Goal: Information Seeking & Learning: Find specific page/section

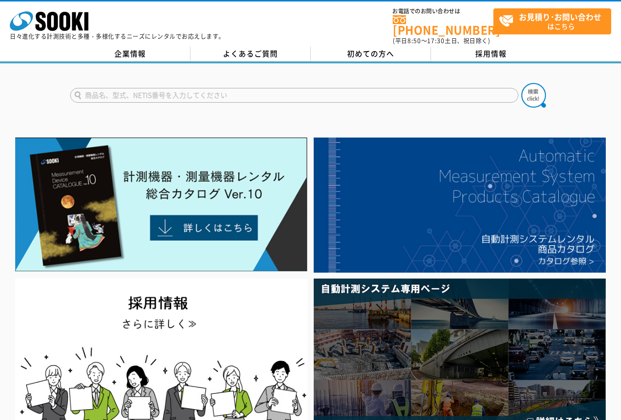
click at [169, 88] on input "text" at bounding box center [294, 95] width 448 height 15
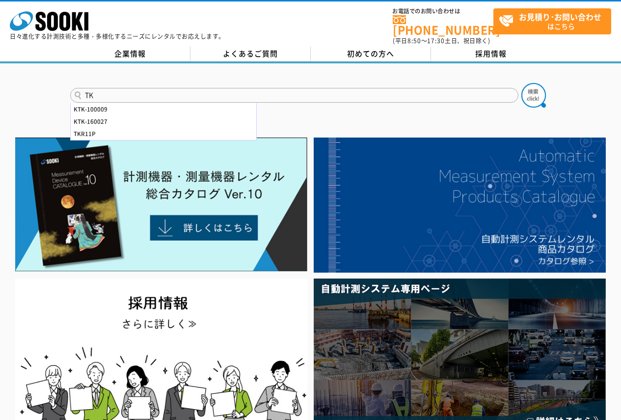
type input "T"
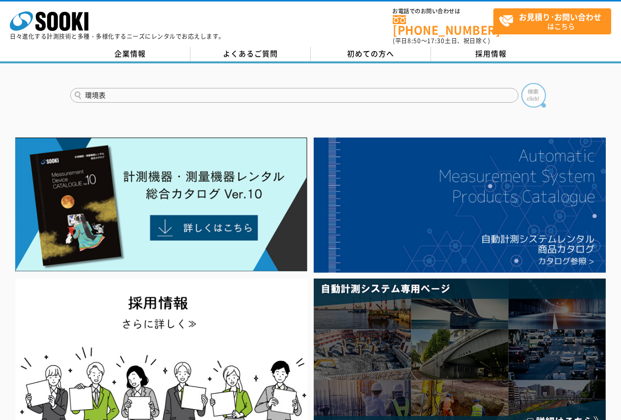
type input "環境表"
click at [523, 90] on img at bounding box center [533, 95] width 25 height 25
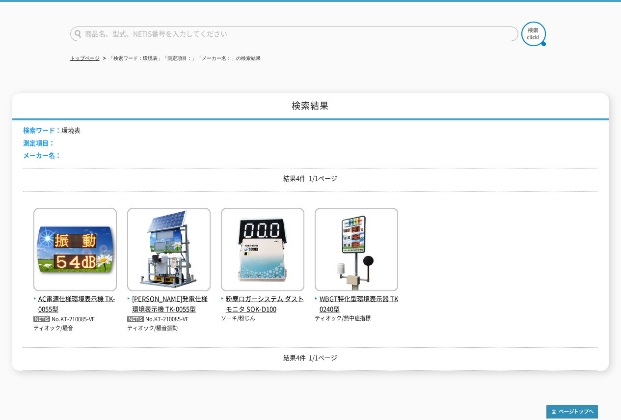
scroll to position [66, 0]
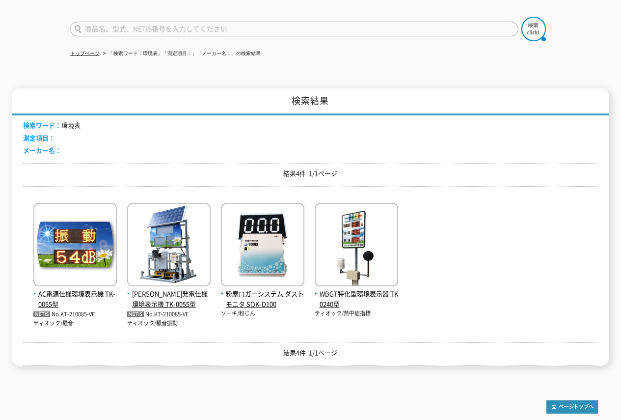
click at [129, 26] on input "text" at bounding box center [294, 29] width 448 height 15
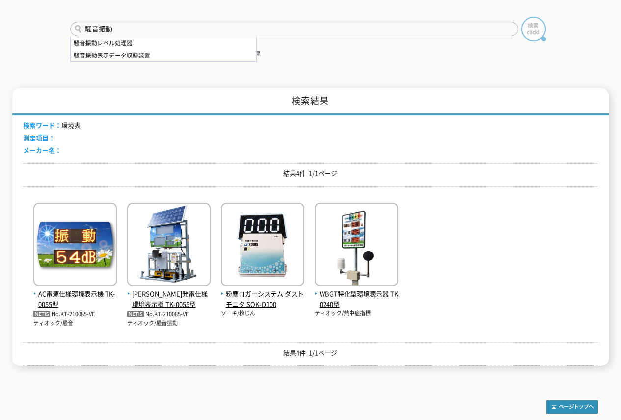
type input "騒音振動"
click at [531, 29] on img at bounding box center [533, 29] width 25 height 25
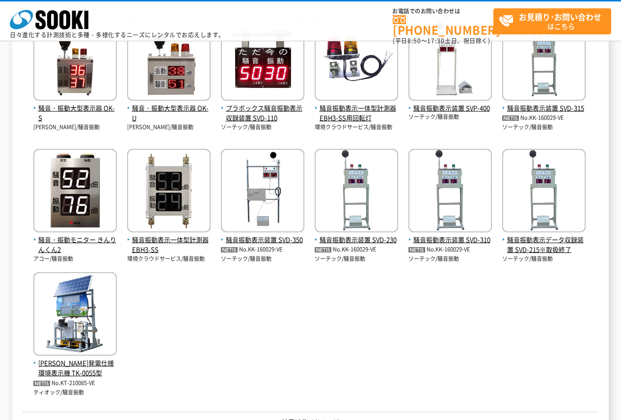
scroll to position [246, 0]
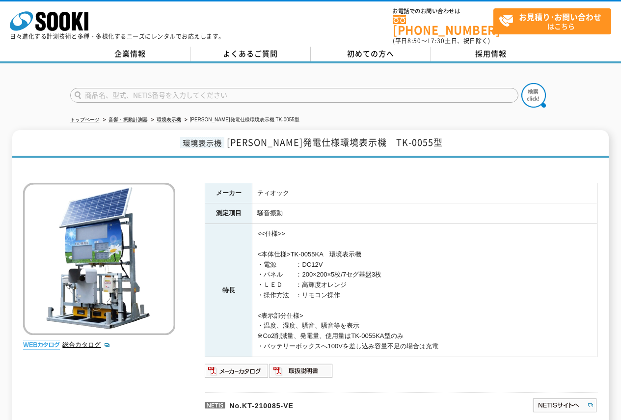
click at [166, 90] on input "text" at bounding box center [294, 95] width 448 height 15
type input "商品名、型式、NETIS番号を入力してください"
click at [260, 184] on td "ティオック" at bounding box center [424, 193] width 345 height 21
drag, startPoint x: 259, startPoint y: 182, endPoint x: 469, endPoint y: 326, distance: 254.5
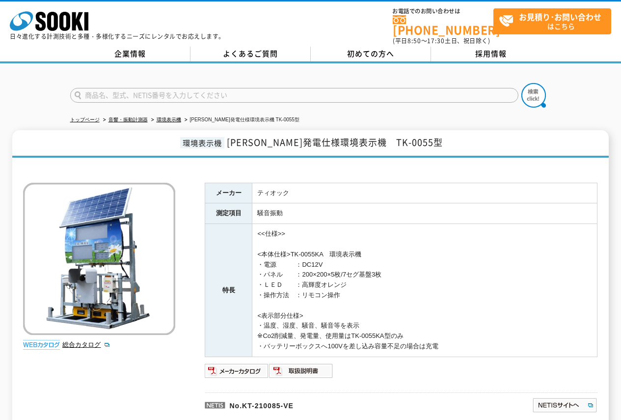
click at [463, 332] on tbody "メーカー ティオック 測定項目 騒音振動 特長 <<仕様>> <本体仕様>TK-0055KA　環境表示機 ・電源　　　：DC12V ・パネル　　：200×20…" at bounding box center [401, 270] width 392 height 174
drag, startPoint x: 470, startPoint y: 324, endPoint x: 480, endPoint y: 310, distance: 16.9
click at [471, 323] on td "<<仕様>> <本体仕様>TK-0055KA　環境表示機 ・電源　　　：DC12V ・パネル　　：200×200×5枚/7セグ基盤3枚 ・ＬＥＤ　　：高輝度オ…" at bounding box center [424, 290] width 345 height 133
